Goal: Transaction & Acquisition: Purchase product/service

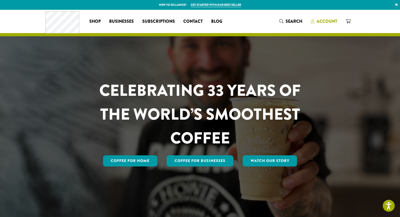
click at [323, 20] on span "Account" at bounding box center [326, 21] width 21 height 6
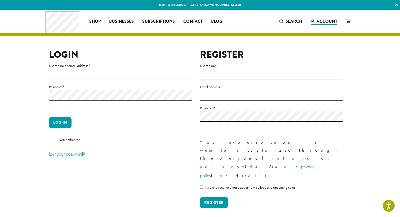
click at [94, 75] on input "Username or email address *" at bounding box center [120, 74] width 143 height 10
type input "*****"
type input "**********"
click at [61, 122] on button "Log in" at bounding box center [60, 122] width 22 height 11
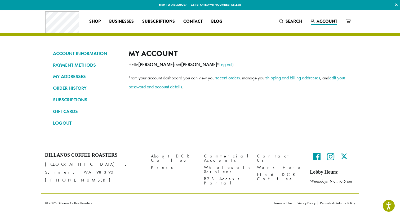
click at [75, 88] on link "ORDER HISTORY" at bounding box center [86, 88] width 67 height 9
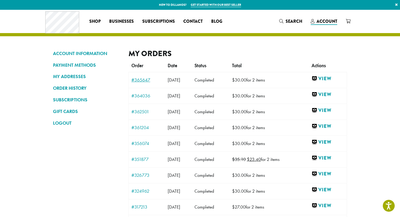
click at [139, 78] on link "#365647" at bounding box center [146, 80] width 31 height 5
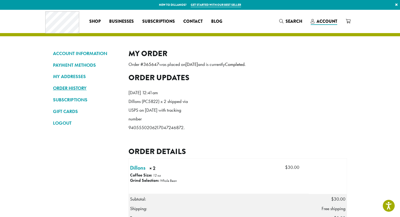
click at [84, 86] on link "ORDER HISTORY" at bounding box center [86, 88] width 67 height 9
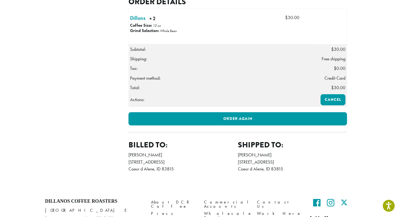
scroll to position [152, 0]
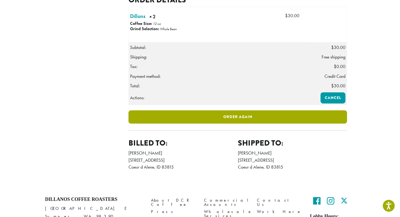
click at [249, 124] on link "Order again" at bounding box center [237, 116] width 218 height 13
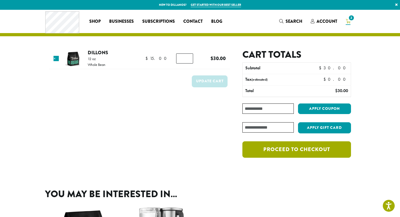
click at [289, 148] on link "Proceed to checkout" at bounding box center [296, 149] width 109 height 16
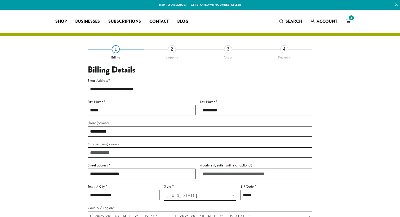
select select "**"
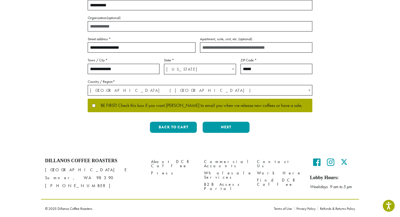
scroll to position [126, 0]
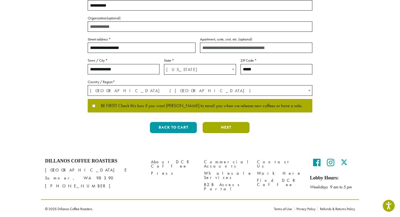
click at [234, 130] on button "Next" at bounding box center [225, 127] width 47 height 11
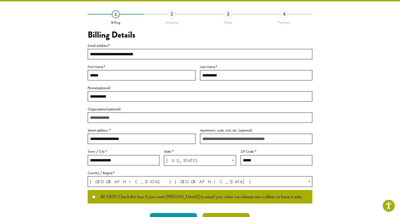
scroll to position [6, 0]
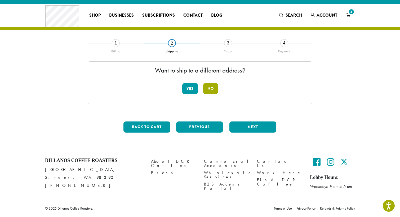
click at [213, 88] on button "No" at bounding box center [210, 88] width 15 height 11
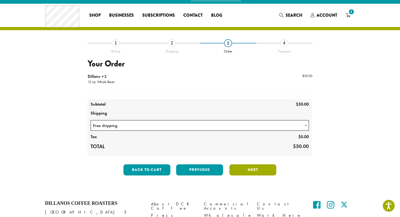
click at [254, 171] on button "Next" at bounding box center [252, 169] width 47 height 11
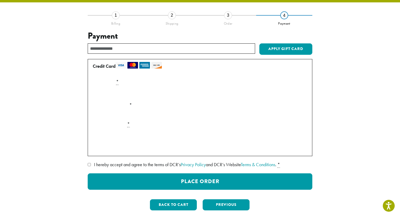
scroll to position [46, 0]
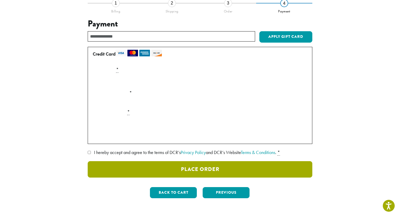
click at [202, 170] on button "Place Order" at bounding box center [200, 169] width 224 height 16
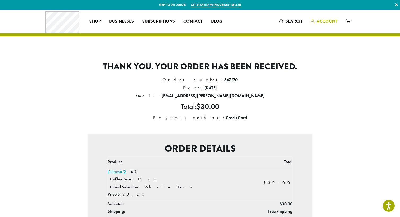
click at [328, 22] on span "Account" at bounding box center [326, 21] width 21 height 6
